Goal: Navigation & Orientation: Find specific page/section

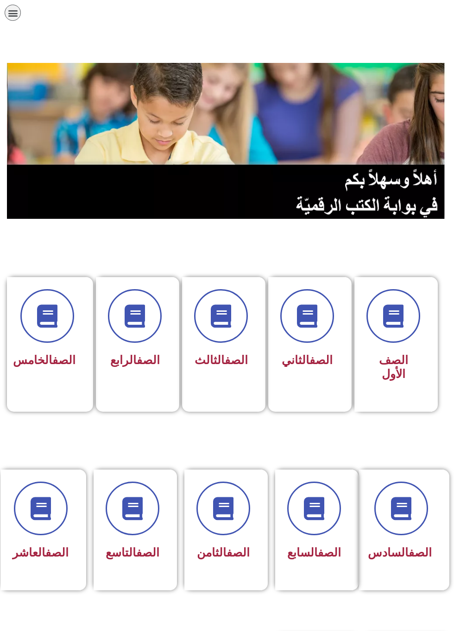
scroll to position [39, 0]
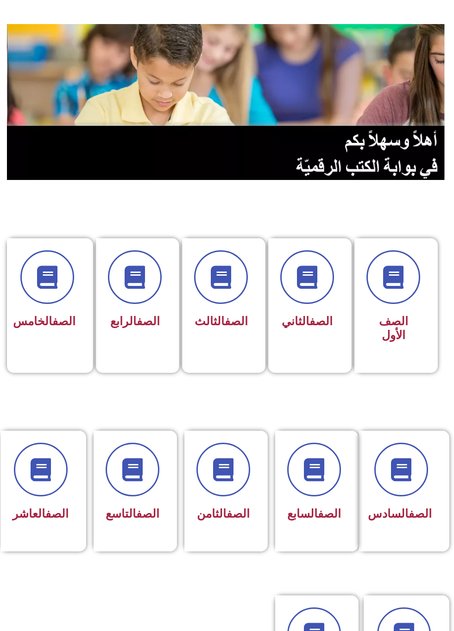
click at [136, 517] on link "الصف" at bounding box center [147, 513] width 23 height 13
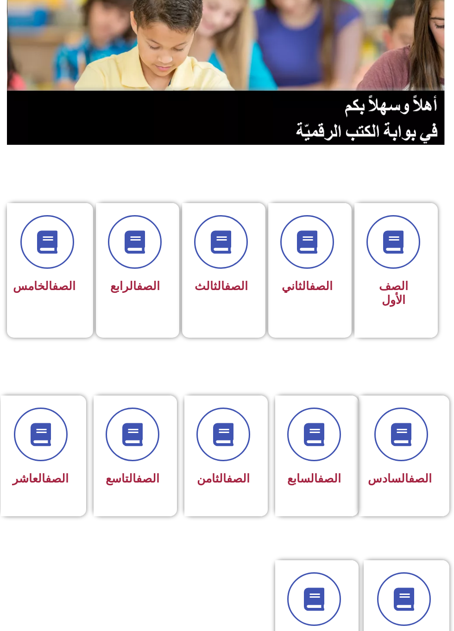
scroll to position [92, 0]
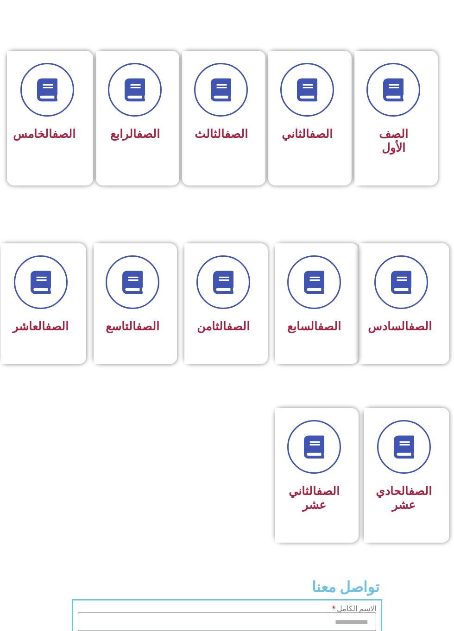
click at [165, 339] on div "الصف التاسع" at bounding box center [132, 303] width 78 height 121
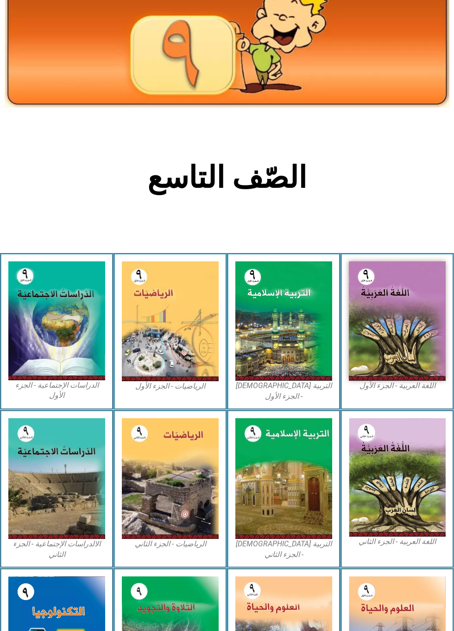
scroll to position [115, 0]
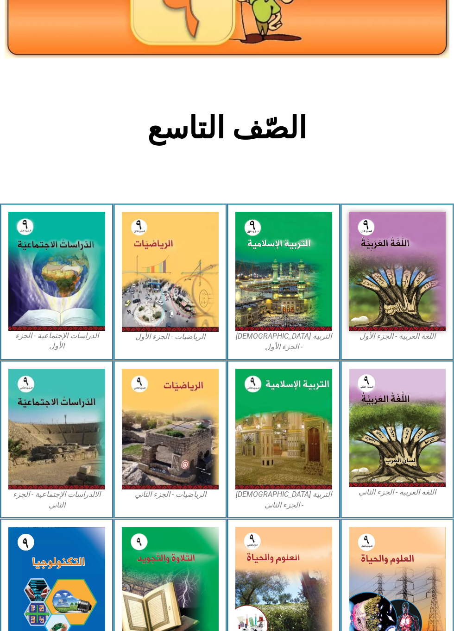
click at [403, 308] on img at bounding box center [396, 272] width 97 height 120
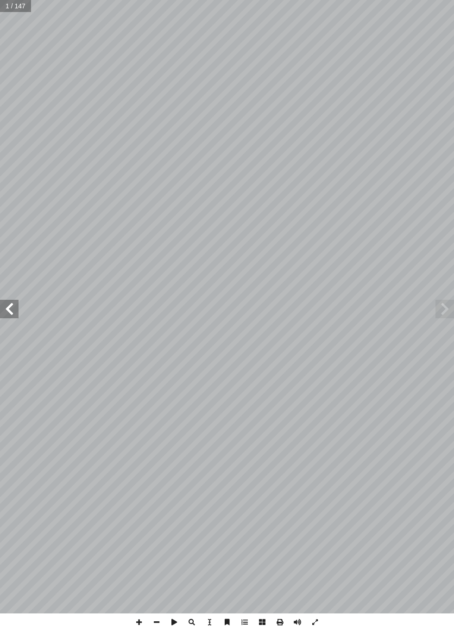
click at [11, 300] on span at bounding box center [9, 309] width 19 height 19
click at [17, 309] on span at bounding box center [9, 309] width 19 height 19
click at [0, 311] on span at bounding box center [9, 309] width 19 height 19
click at [0, 312] on span at bounding box center [9, 309] width 19 height 19
click at [15, 306] on span at bounding box center [9, 309] width 19 height 19
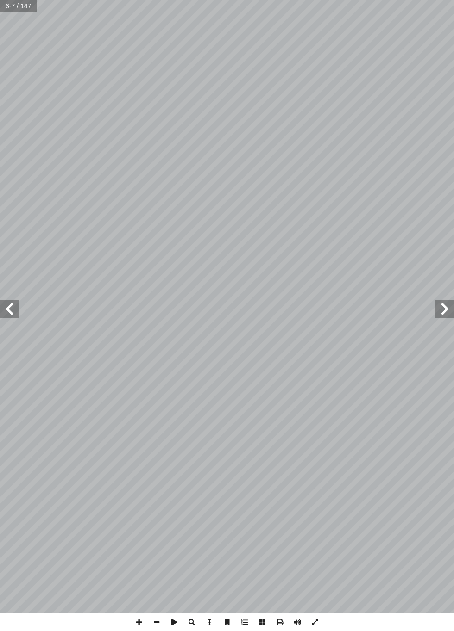
click at [17, 305] on span at bounding box center [9, 309] width 19 height 19
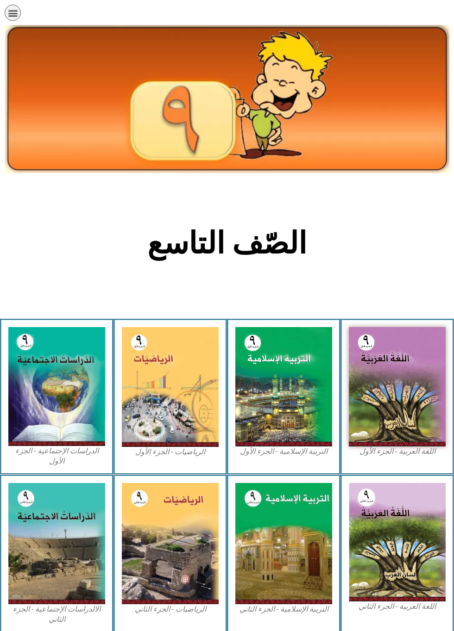
scroll to position [115, 0]
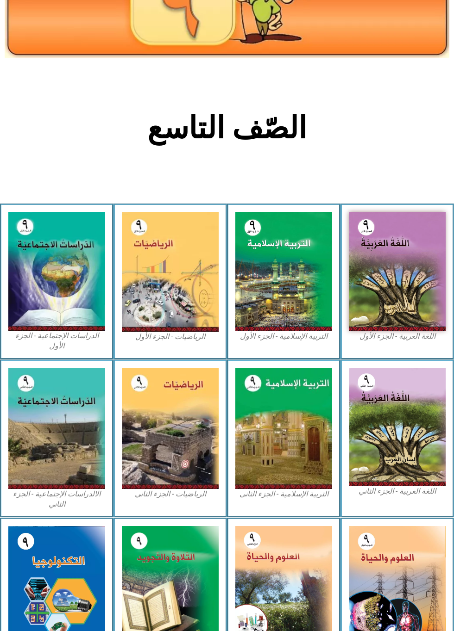
click at [46, 287] on img at bounding box center [56, 271] width 97 height 119
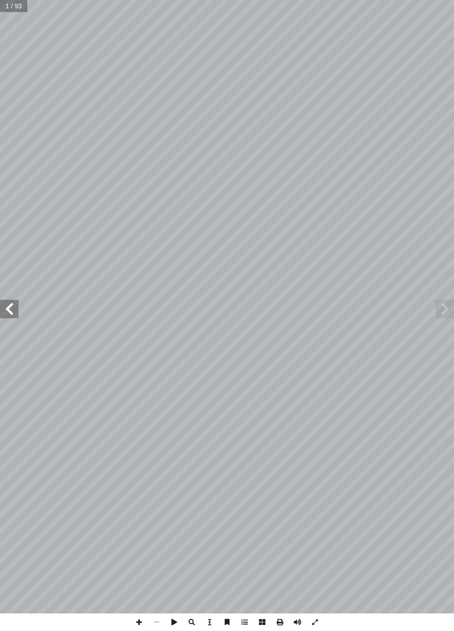
click at [11, 303] on span at bounding box center [9, 309] width 19 height 19
click at [5, 304] on span at bounding box center [9, 309] width 19 height 19
click at [15, 314] on span at bounding box center [9, 309] width 19 height 19
click at [17, 312] on span at bounding box center [9, 309] width 19 height 19
click at [11, 307] on span at bounding box center [9, 309] width 19 height 19
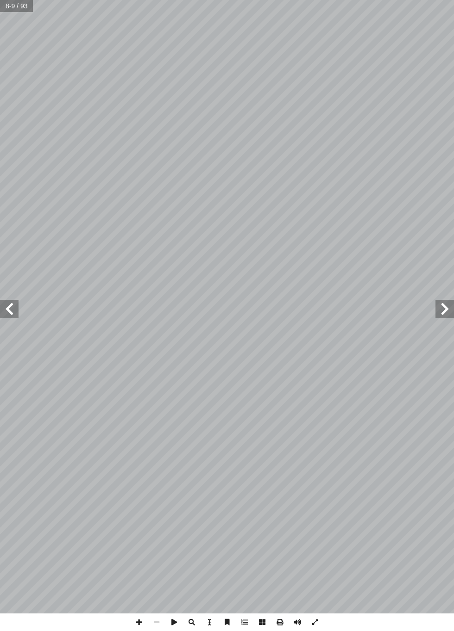
click at [17, 317] on span at bounding box center [9, 309] width 19 height 19
click at [12, 311] on span at bounding box center [9, 309] width 19 height 19
